Goal: Find specific page/section: Find specific page/section

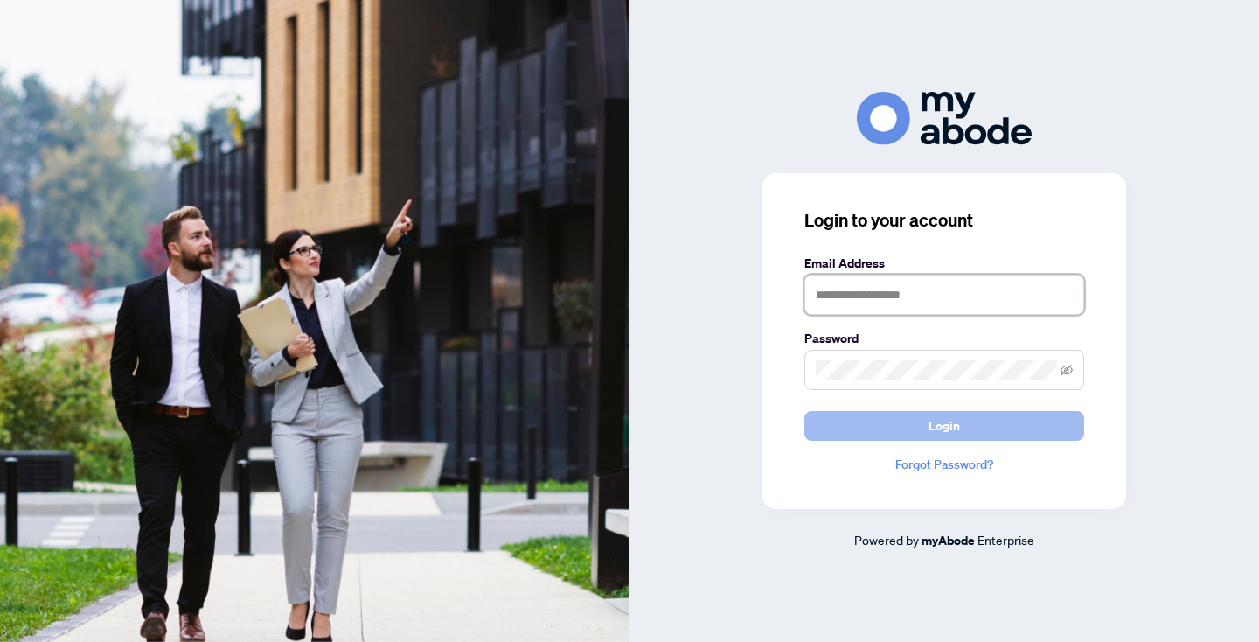
type input "**********"
click at [943, 430] on span "Login" at bounding box center [944, 426] width 31 height 28
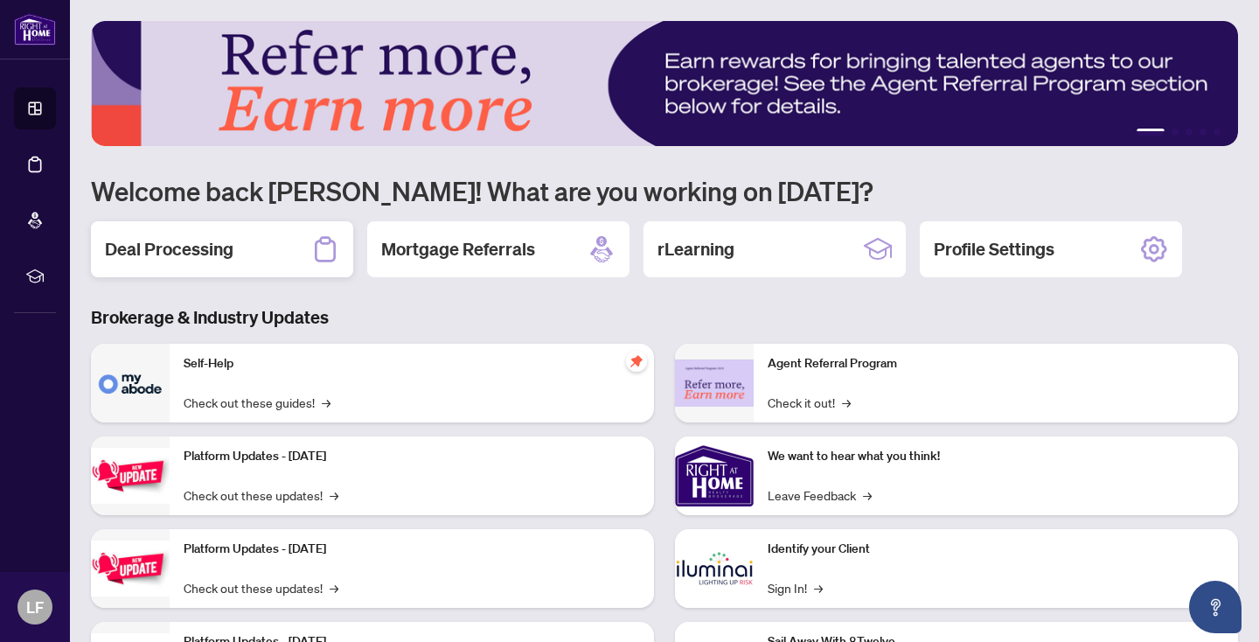
click at [157, 254] on h2 "Deal Processing" at bounding box center [169, 249] width 129 height 24
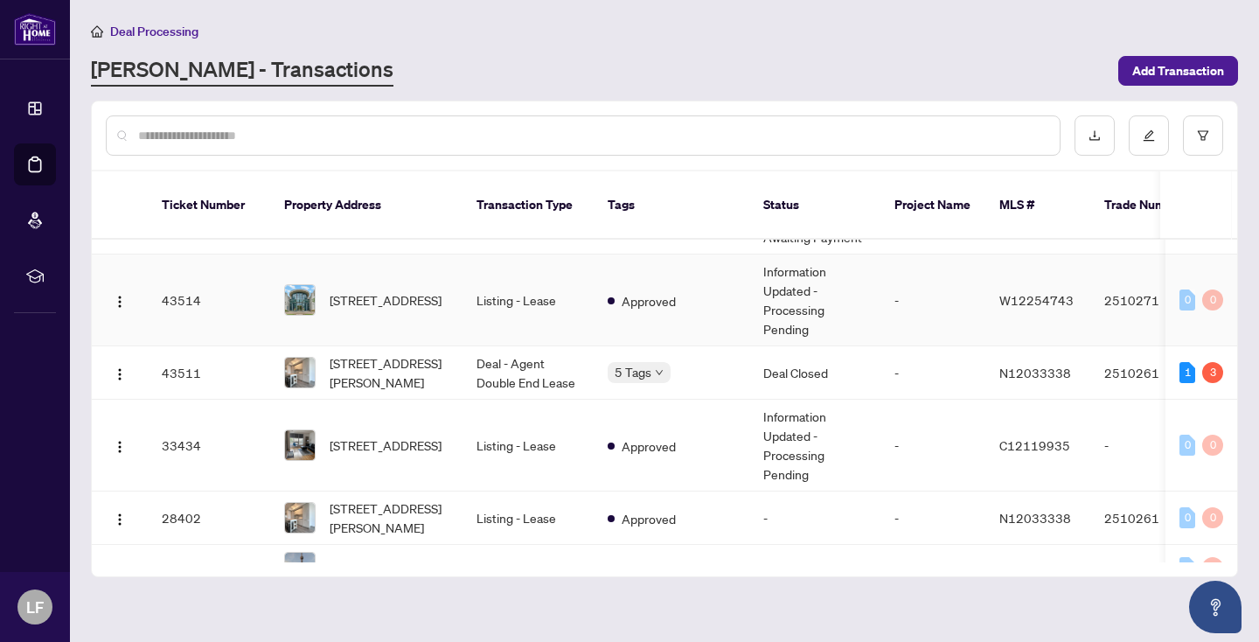
scroll to position [178, 0]
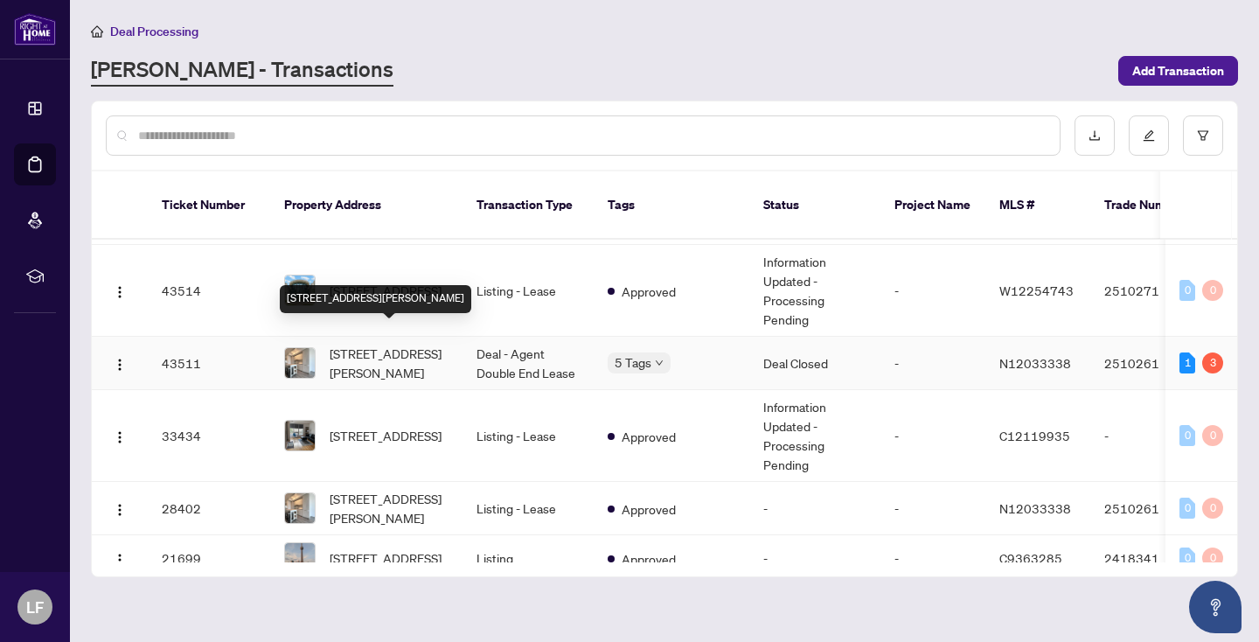
click at [388, 344] on span "[STREET_ADDRESS][PERSON_NAME]" at bounding box center [389, 363] width 119 height 38
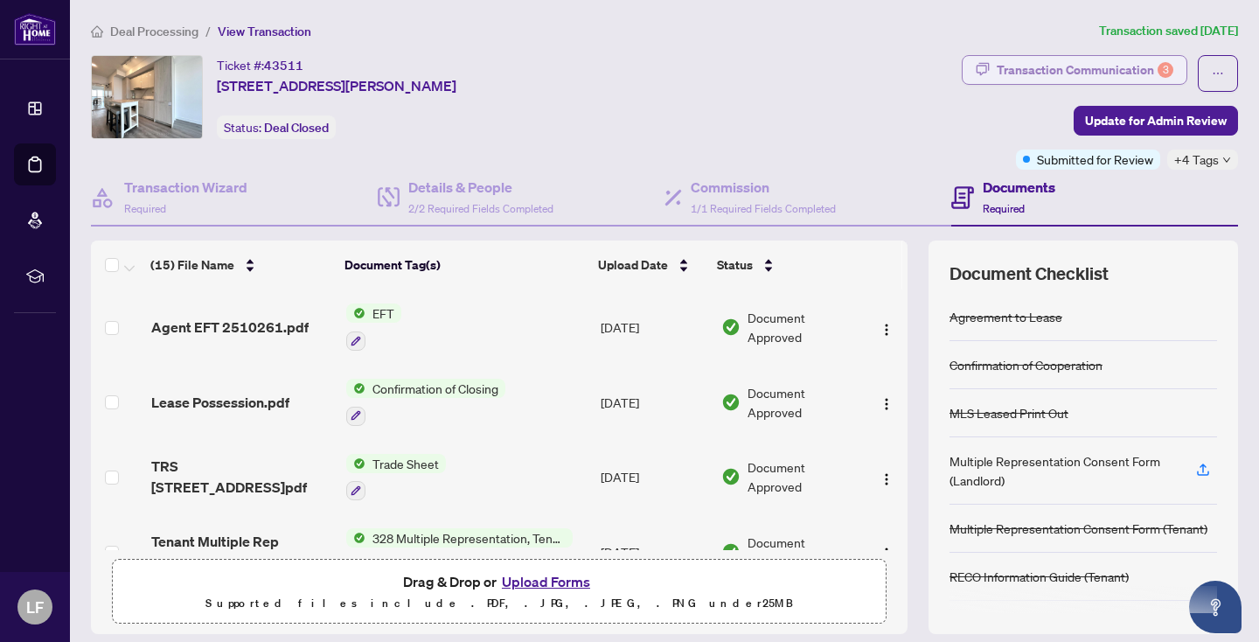
click at [1105, 66] on div "Transaction Communication 3" at bounding box center [1085, 70] width 177 height 28
